Goal: Information Seeking & Learning: Learn about a topic

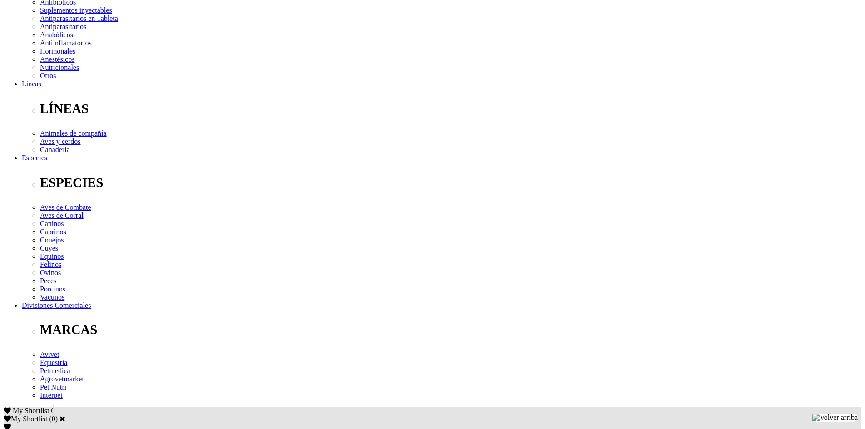
scroll to position [318, 0]
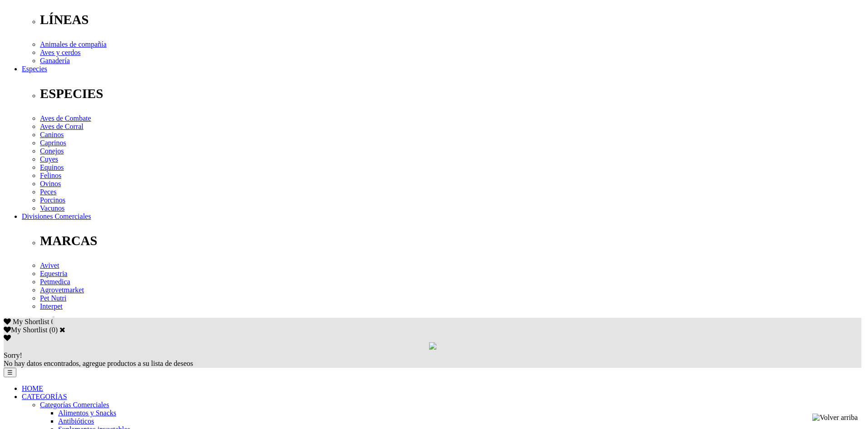
scroll to position [273, 0]
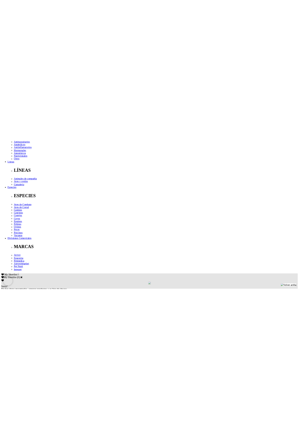
scroll to position [227, 0]
